Goal: Information Seeking & Learning: Learn about a topic

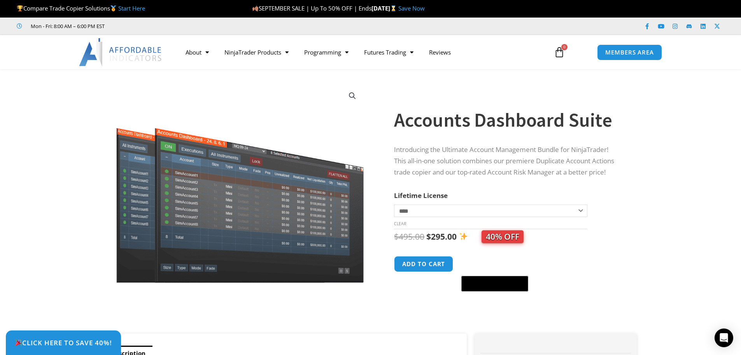
scroll to position [39, 0]
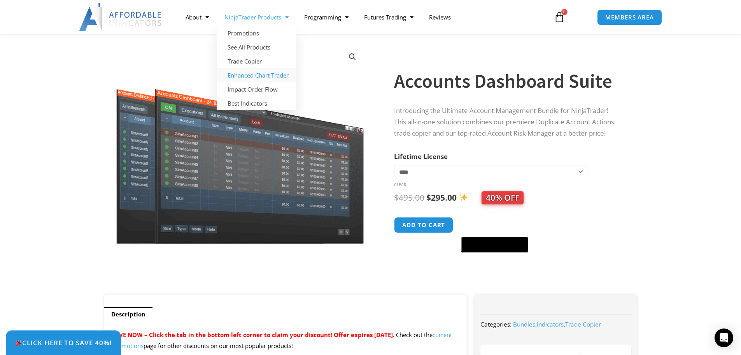
click at [252, 75] on link "Enhanced Chart Trader" at bounding box center [257, 75] width 80 height 14
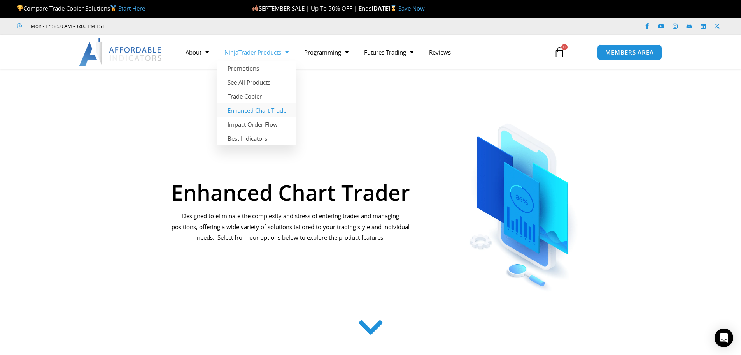
click at [256, 109] on link "Enhanced Chart Trader" at bounding box center [257, 110] width 80 height 14
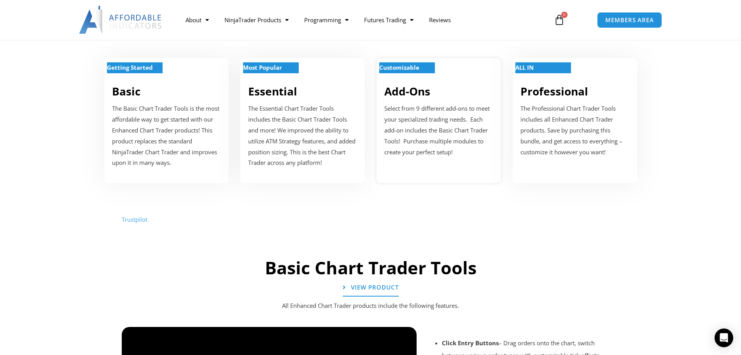
scroll to position [311, 0]
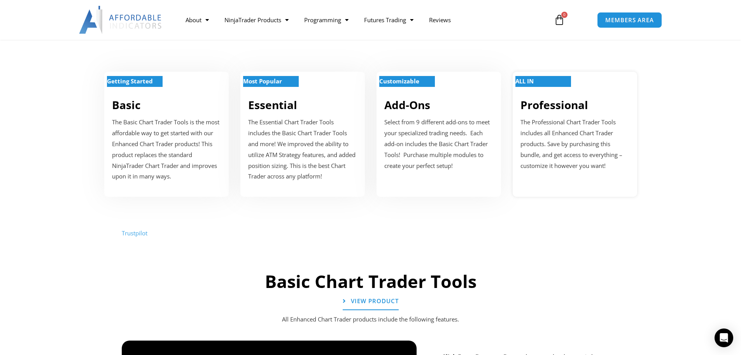
click at [539, 124] on p "The Professional Chart Trader Tools includes all Enhanced Chart Trader products…" at bounding box center [575, 144] width 109 height 54
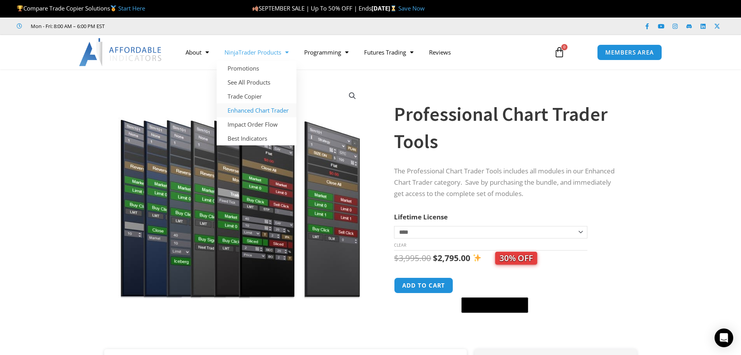
click at [265, 108] on link "Enhanced Chart Trader" at bounding box center [257, 110] width 80 height 14
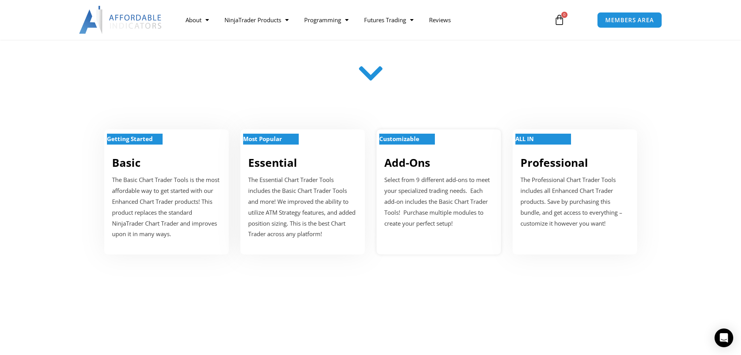
scroll to position [233, 0]
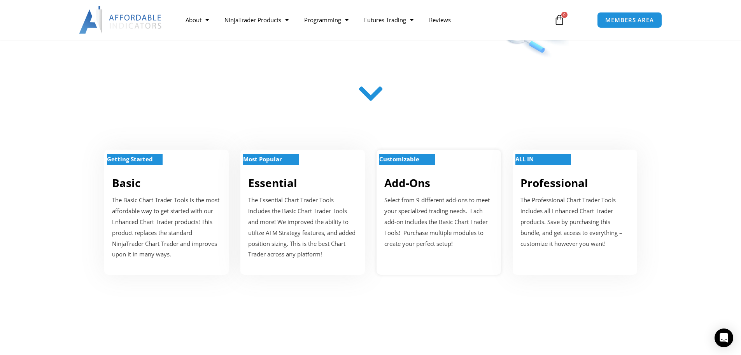
click at [460, 225] on p "Select from 9 different add-ons to meet your specialized trading needs. Each ad…" at bounding box center [438, 222] width 109 height 54
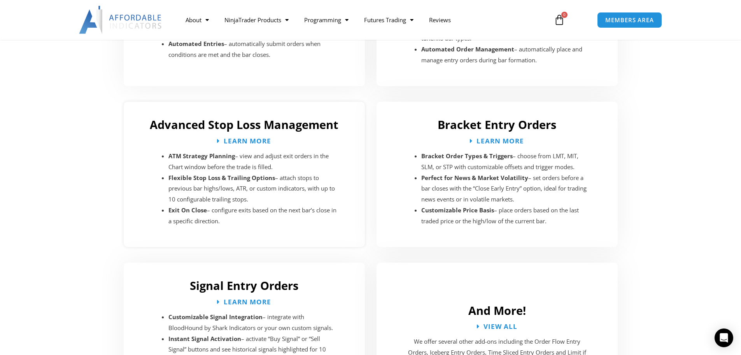
scroll to position [1157, 0]
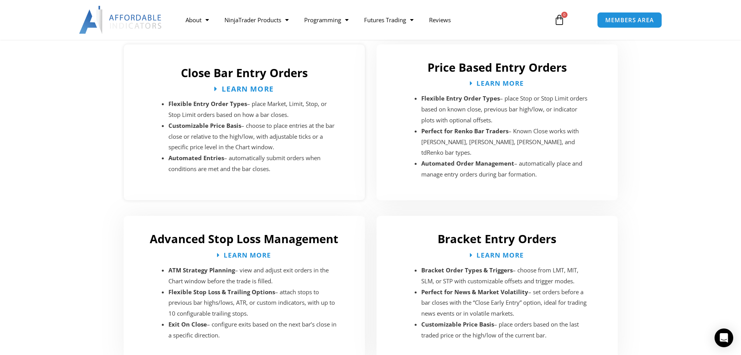
click at [249, 85] on span "Learn More" at bounding box center [248, 88] width 52 height 7
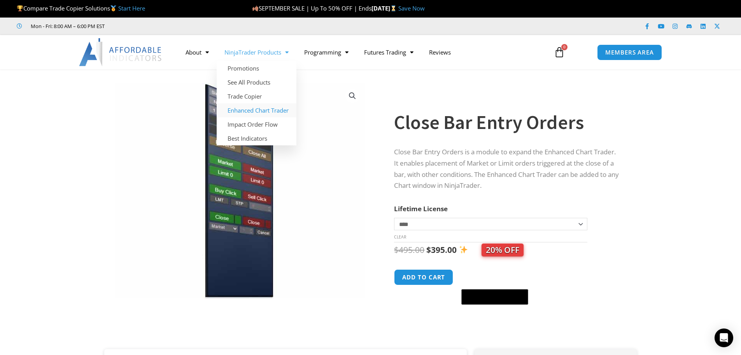
click at [246, 108] on link "Enhanced Chart Trader" at bounding box center [257, 110] width 80 height 14
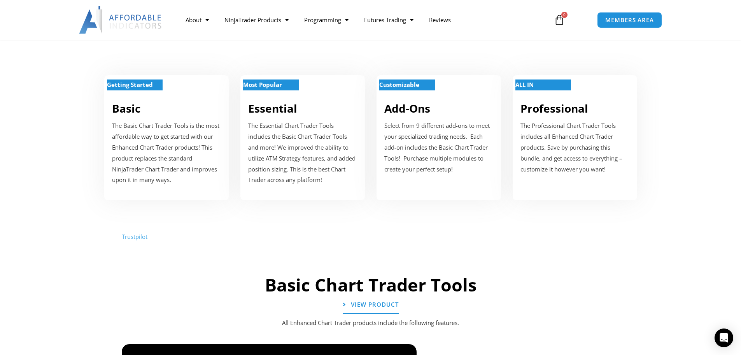
scroll to position [311, 0]
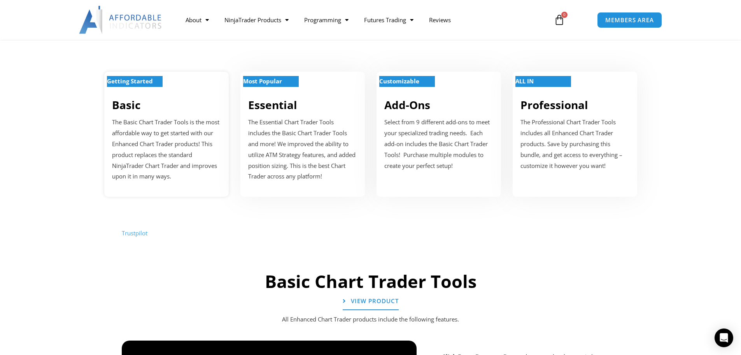
click at [171, 137] on p "The Basic Chart Trader Tools is the most affordable way to get started with our…" at bounding box center [166, 149] width 109 height 65
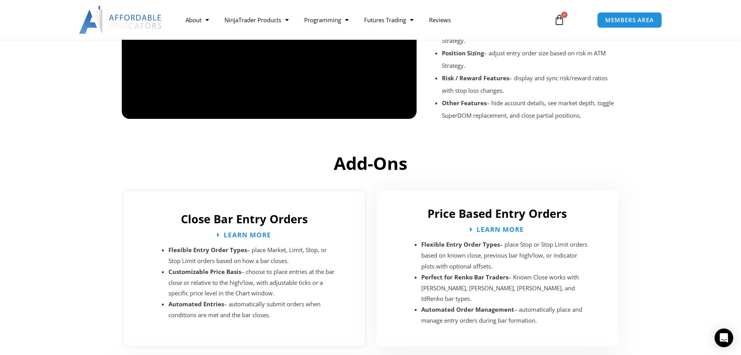
scroll to position [1012, 0]
